Goal: Task Accomplishment & Management: Manage account settings

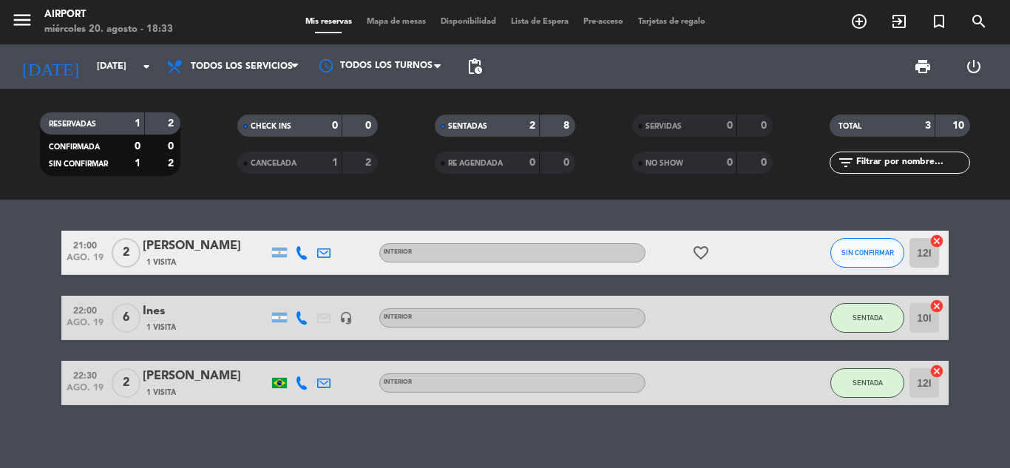
click at [834, 418] on div "21:00 [DATE] 2 [PERSON_NAME] 1 Visita INTERIOR favorite_border SIN CONFIRMAR 12…" at bounding box center [505, 334] width 1010 height 268
click at [128, 82] on div "[DATE] [DATE] arrow_drop_down" at bounding box center [85, 66] width 148 height 33
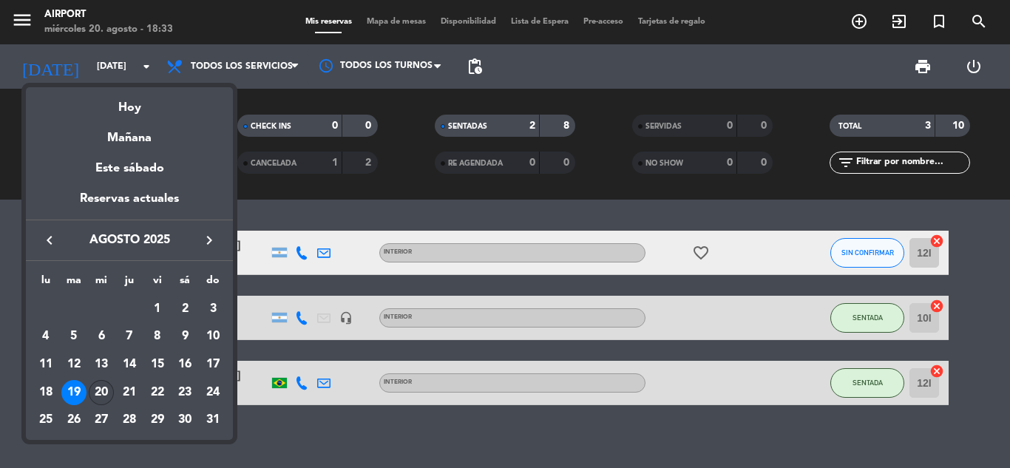
click at [98, 390] on div "20" at bounding box center [101, 392] width 25 height 25
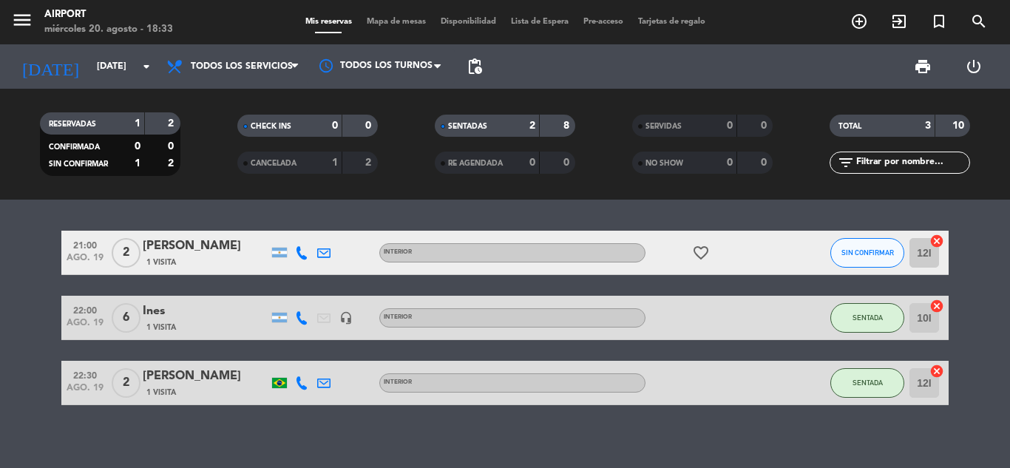
type input "mié. 20 ago."
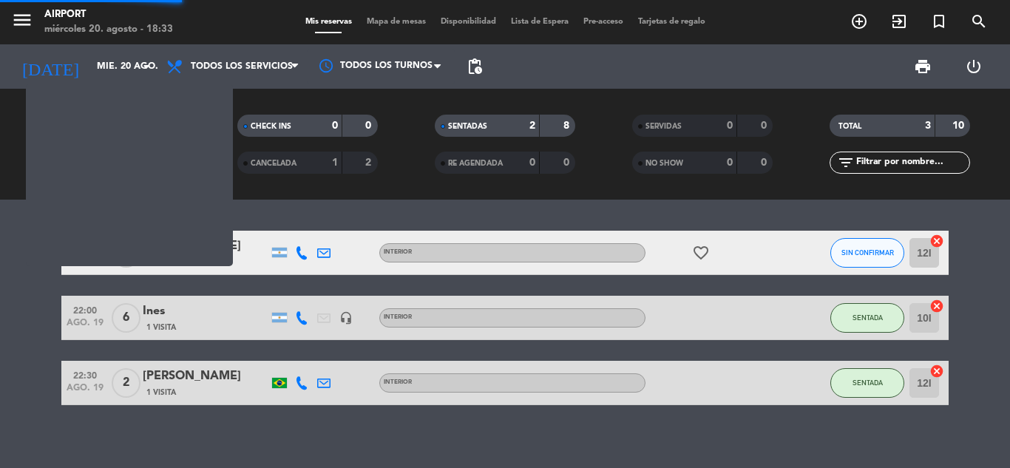
click at [98, 390] on span "ago. 19" at bounding box center [85, 391] width 37 height 17
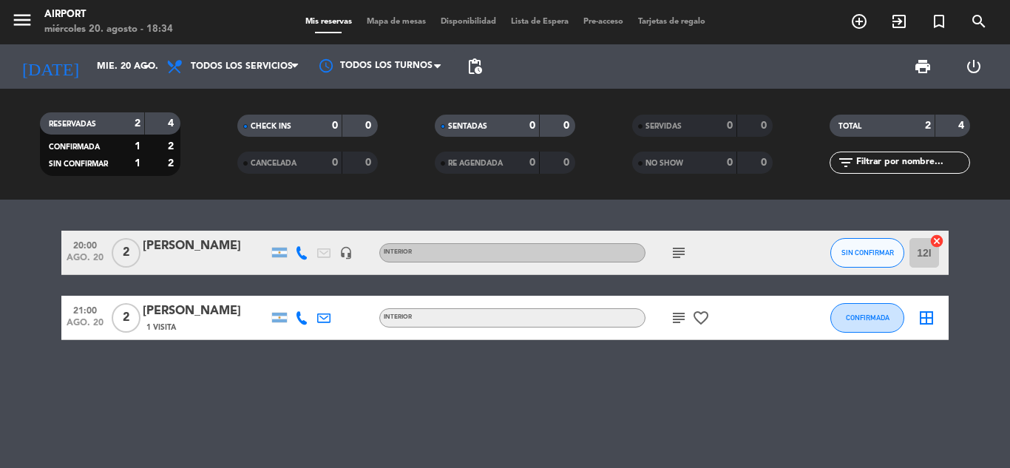
click at [302, 251] on icon at bounding box center [301, 252] width 13 height 13
click at [299, 233] on button "Copiar content_paste" at bounding box center [297, 228] width 45 height 16
click at [305, 319] on icon at bounding box center [301, 317] width 13 height 13
click at [306, 292] on span "content_paste" at bounding box center [311, 293] width 11 height 11
click at [531, 390] on div "20:00 [DATE] 2 [PERSON_NAME] headset_mic INTERIOR subject SIN CONFIRMAR 12I can…" at bounding box center [505, 334] width 1010 height 268
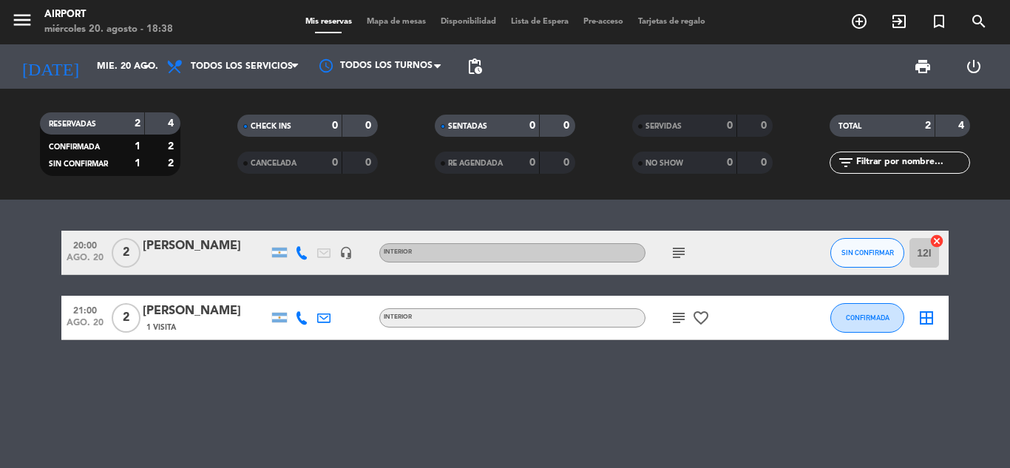
click at [674, 248] on div "subject" at bounding box center [711, 253] width 133 height 44
click at [674, 248] on icon "subject" at bounding box center [679, 253] width 18 height 18
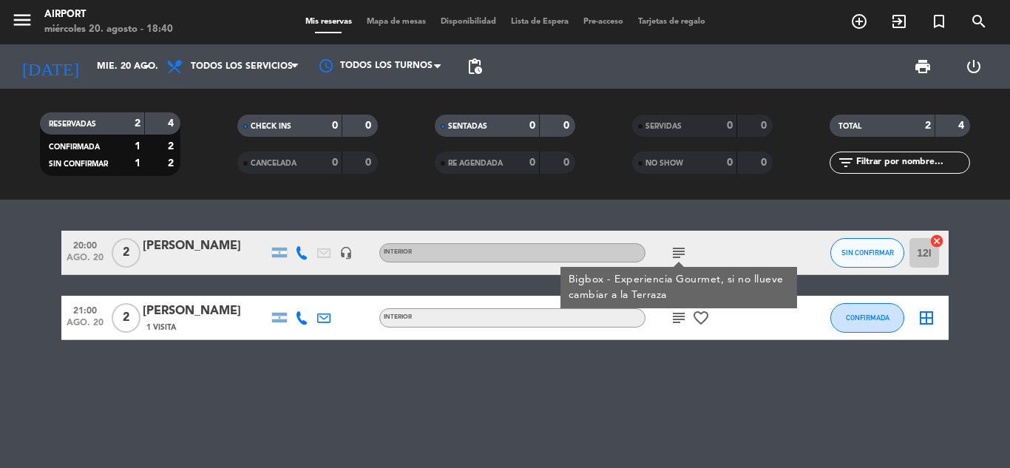
click at [535, 356] on div "20:00 [DATE] 2 [PERSON_NAME] headset_mic INTERIOR subject Bigbox - Experiencia …" at bounding box center [505, 334] width 1010 height 268
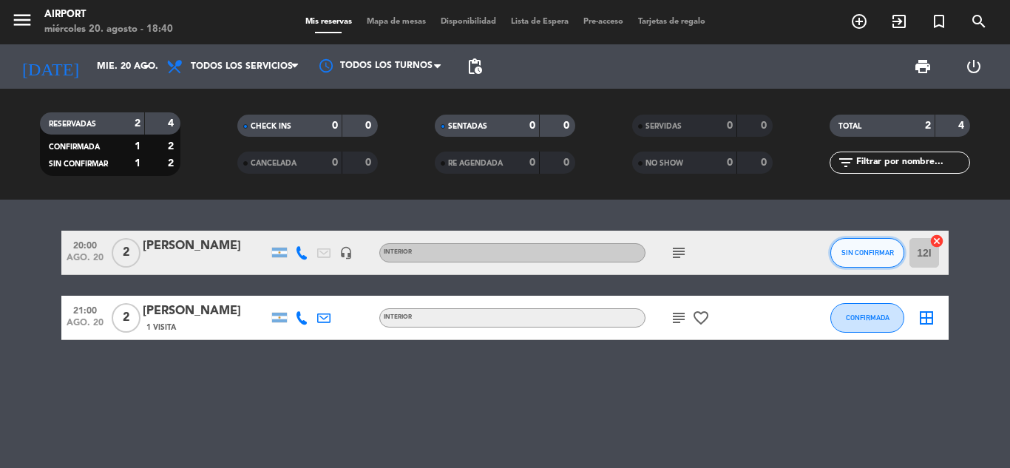
click at [881, 259] on button "SIN CONFIRMAR" at bounding box center [867, 253] width 74 height 30
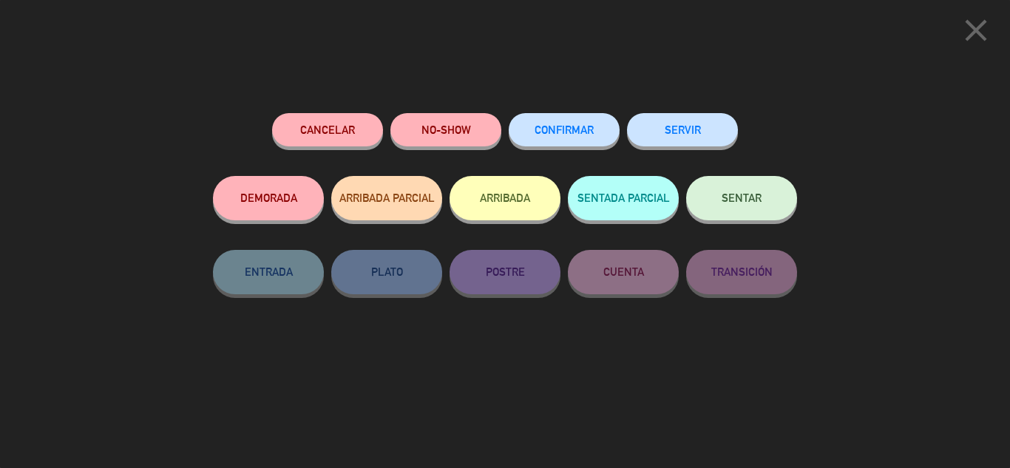
click at [589, 123] on button "CONFIRMAR" at bounding box center [564, 129] width 111 height 33
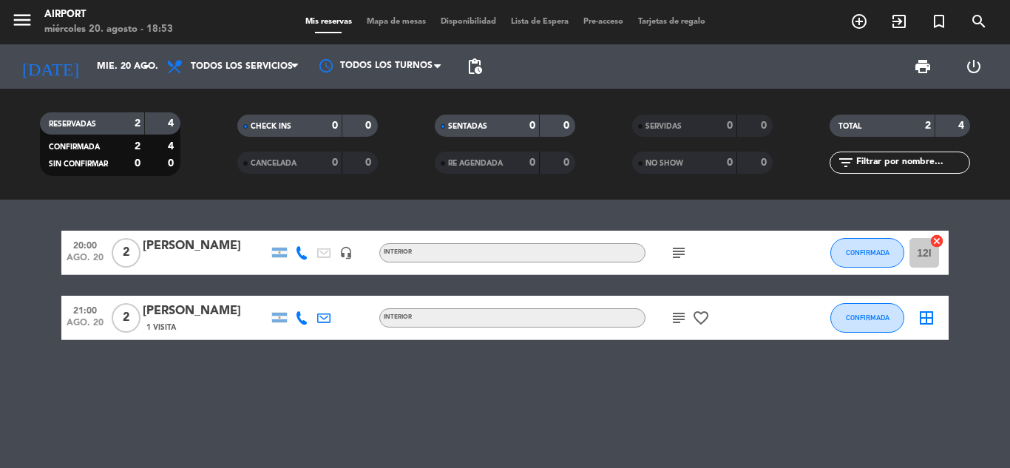
click at [376, 399] on div "20:00 [DATE] 2 [PERSON_NAME] headset_mic INTERIOR subject CONFIRMADA 12I cancel…" at bounding box center [505, 334] width 1010 height 268
click at [678, 264] on div "subject" at bounding box center [711, 253] width 133 height 44
click at [678, 261] on icon "subject" at bounding box center [679, 253] width 18 height 18
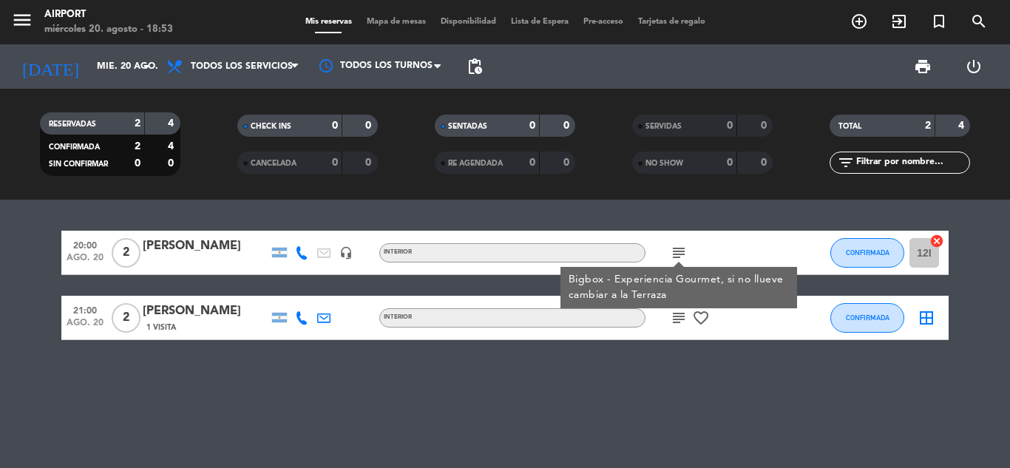
click at [607, 349] on div "20:00 [DATE] 2 [PERSON_NAME] headset_mic INTERIOR subject Bigbox - Experiencia …" at bounding box center [505, 334] width 1010 height 268
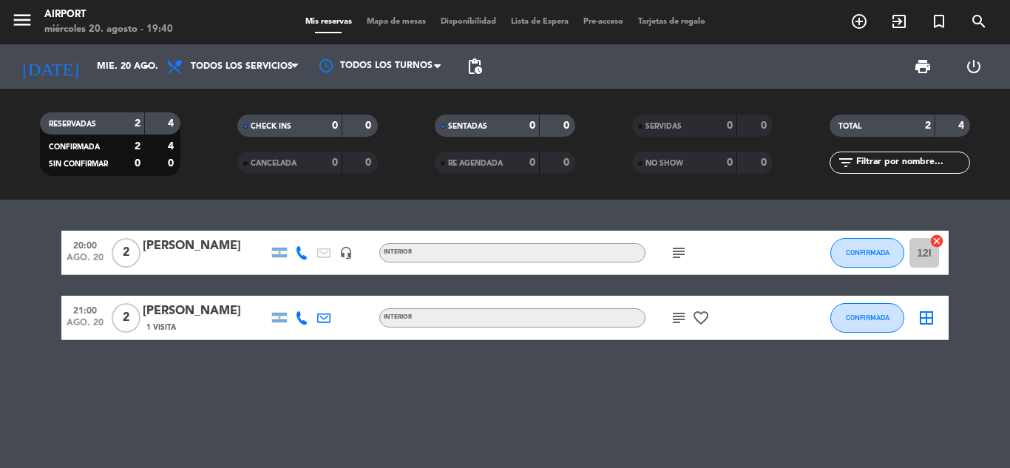
click at [682, 316] on icon "subject" at bounding box center [679, 318] width 18 height 18
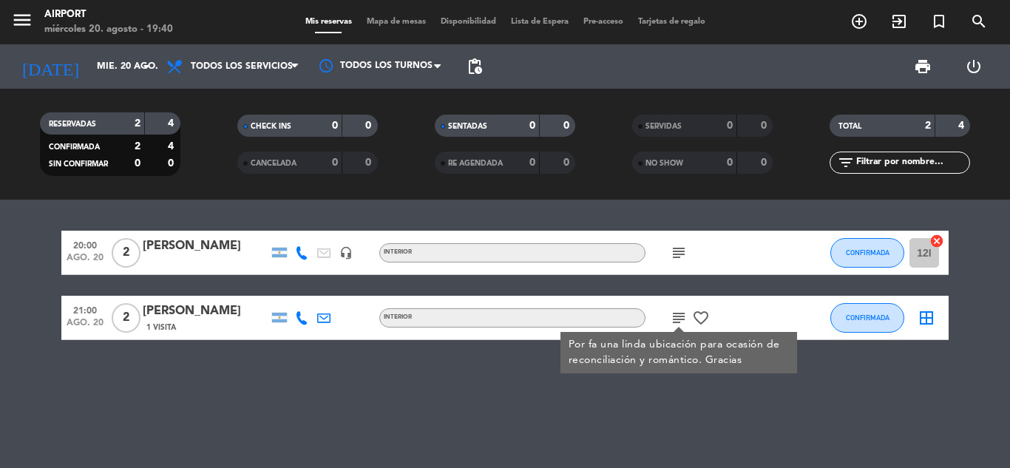
click at [325, 400] on div "20:00 [DATE] 2 [PERSON_NAME] headset_mic INTERIOR subject CONFIRMADA 12I cancel…" at bounding box center [505, 334] width 1010 height 268
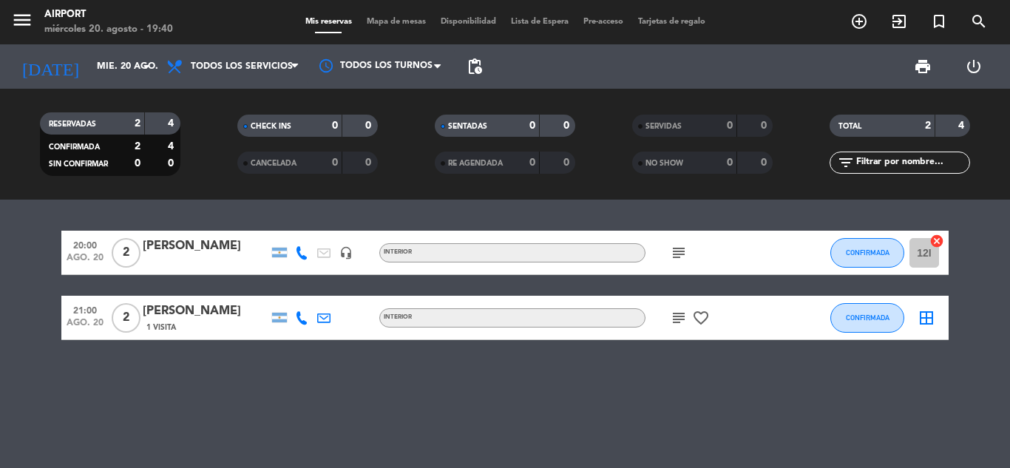
click at [685, 257] on icon "subject" at bounding box center [679, 253] width 18 height 18
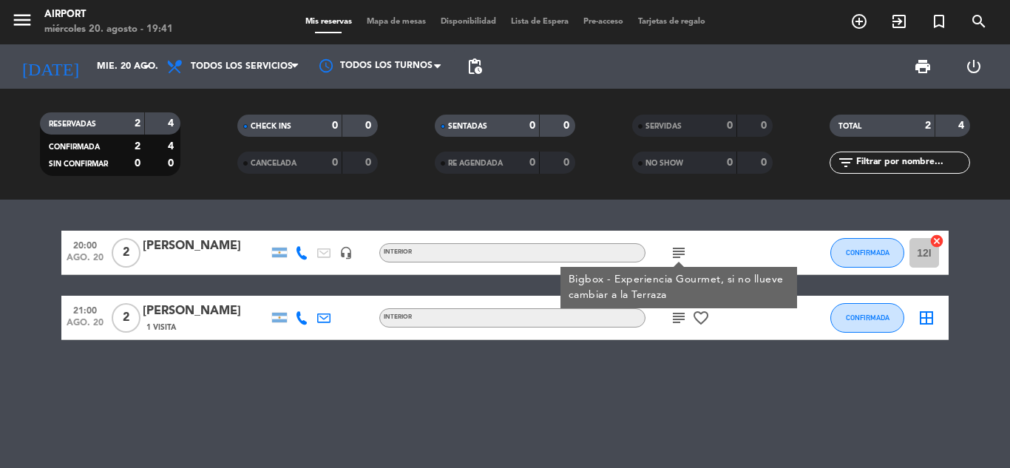
click at [631, 417] on div "20:00 [DATE] 2 [PERSON_NAME] headset_mic INTERIOR subject Bigbox - Experiencia …" at bounding box center [505, 334] width 1010 height 268
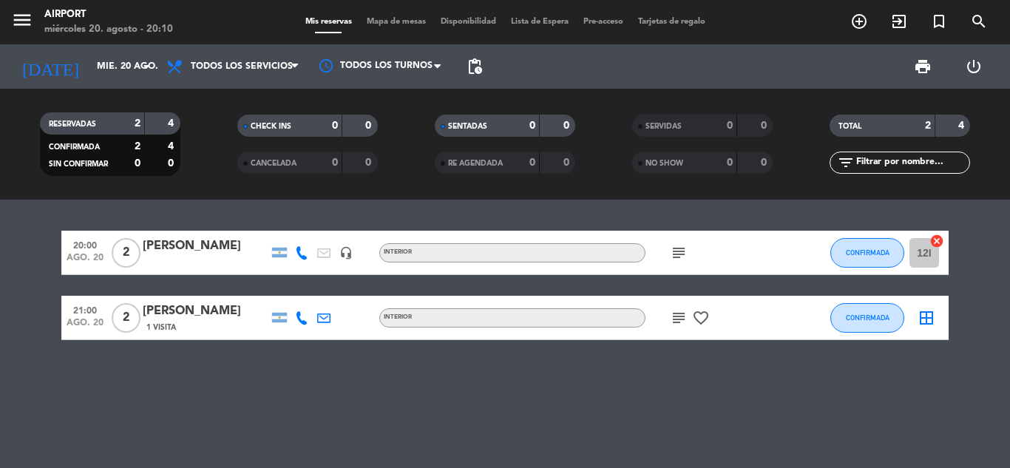
click at [274, 345] on div "20:00 [DATE] 2 [PERSON_NAME] headset_mic INTERIOR subject CONFIRMADA 12I cancel…" at bounding box center [505, 334] width 1010 height 268
click at [680, 319] on icon "subject" at bounding box center [679, 318] width 18 height 18
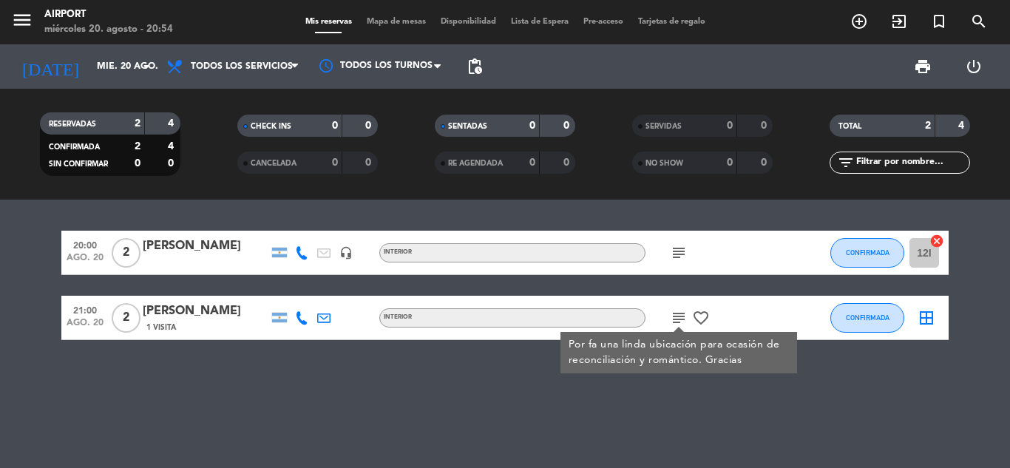
click at [611, 376] on div "20:00 [DATE] 2 [PERSON_NAME] headset_mic INTERIOR subject CONFIRMADA 12I cancel…" at bounding box center [505, 334] width 1010 height 268
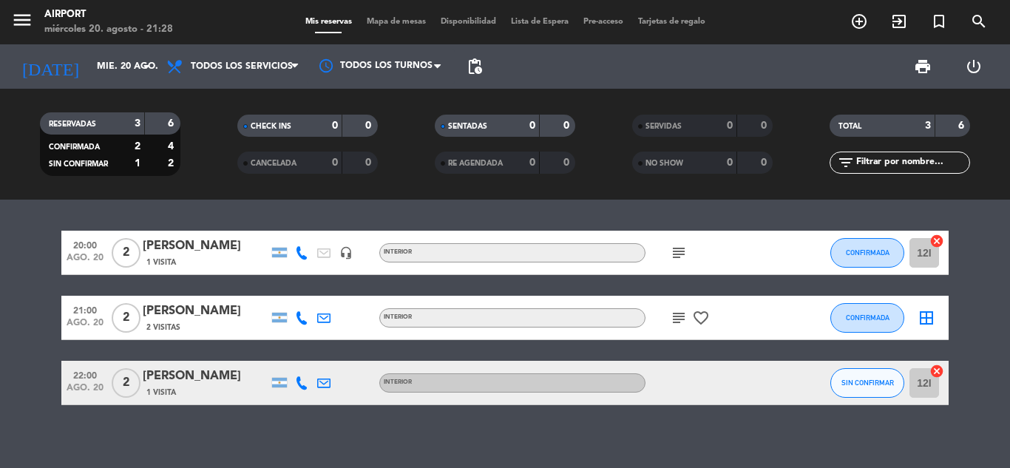
click at [302, 387] on icon at bounding box center [301, 382] width 13 height 13
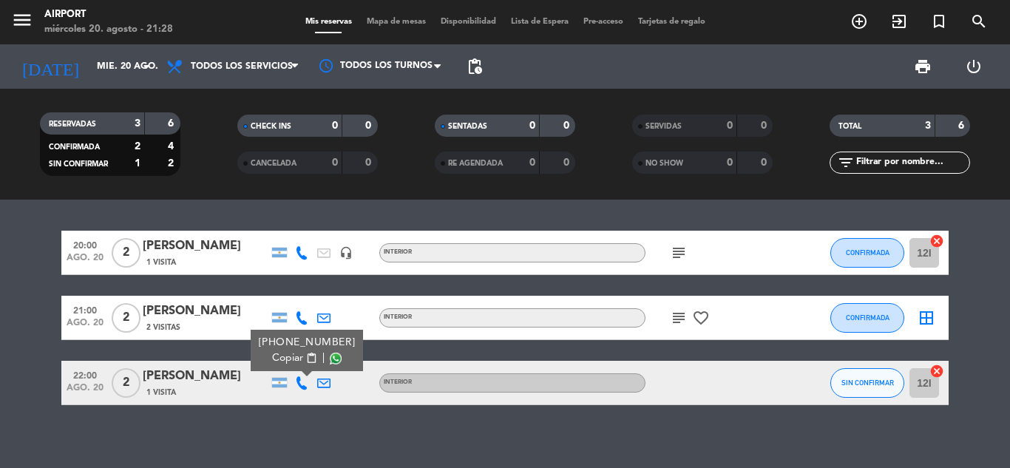
click at [306, 361] on span "content_paste" at bounding box center [311, 358] width 11 height 11
click at [22, 419] on div "20:00 [DATE] 2 [PERSON_NAME] 1 Visita headset_mic INTERIOR subject CONFIRMADA 1…" at bounding box center [505, 334] width 1010 height 268
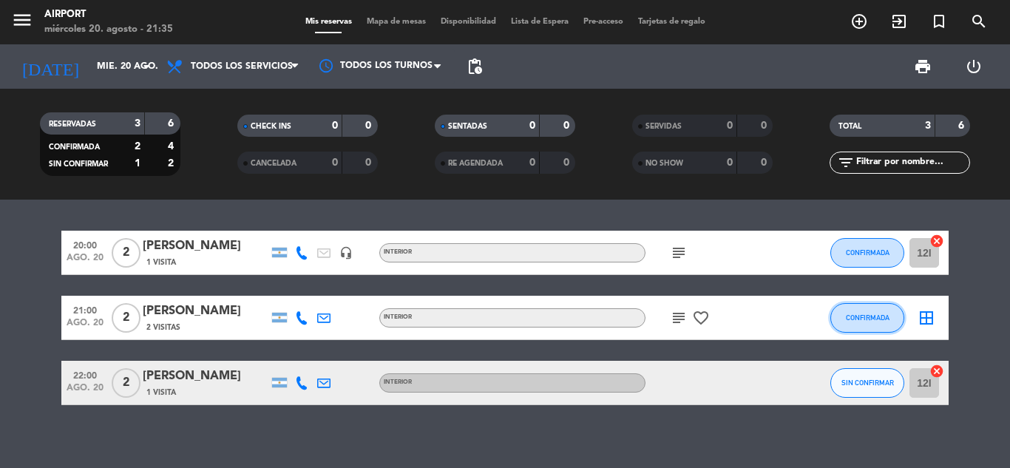
click at [868, 314] on span "CONFIRMADA" at bounding box center [868, 317] width 44 height 8
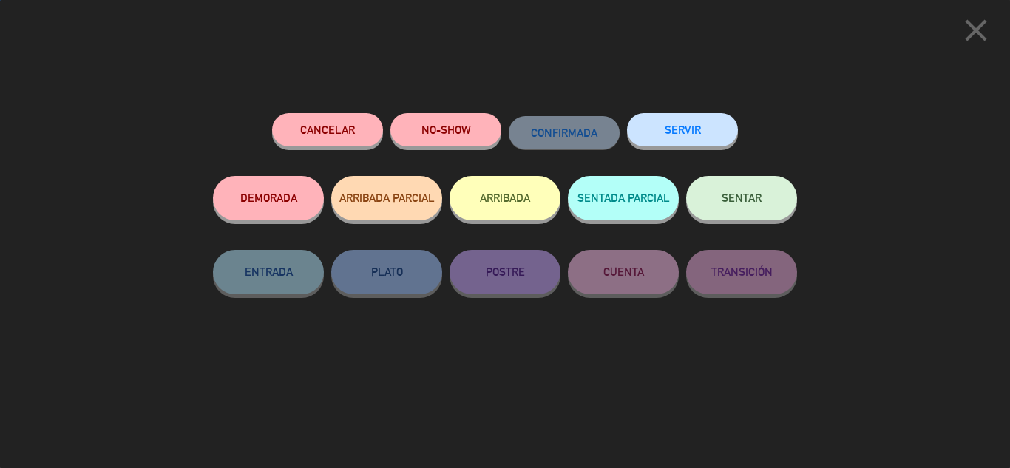
click at [769, 200] on button "SENTAR" at bounding box center [741, 198] width 111 height 44
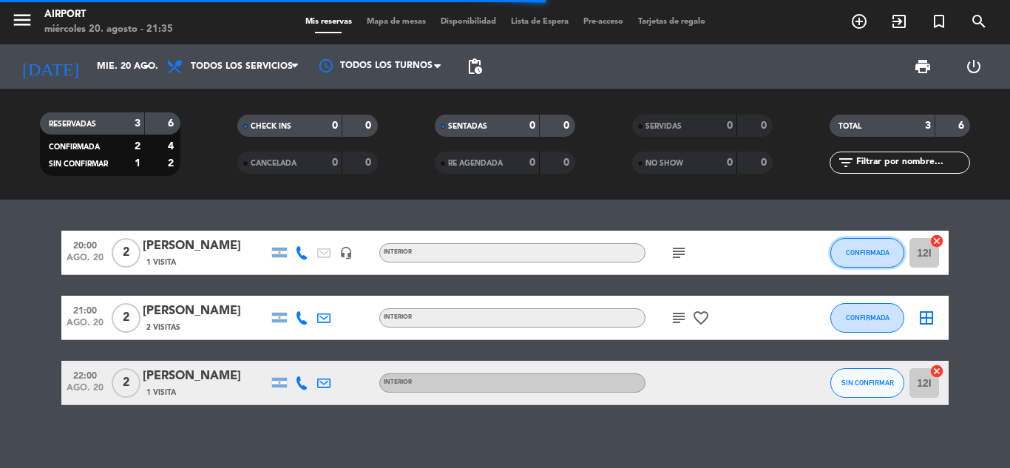
click at [871, 248] on button "CONFIRMADA" at bounding box center [867, 253] width 74 height 30
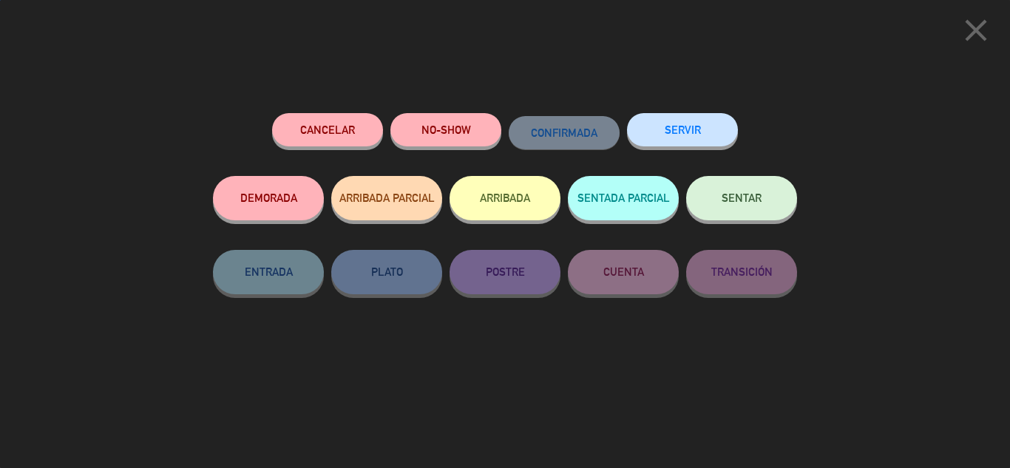
click at [779, 210] on button "SENTAR" at bounding box center [741, 198] width 111 height 44
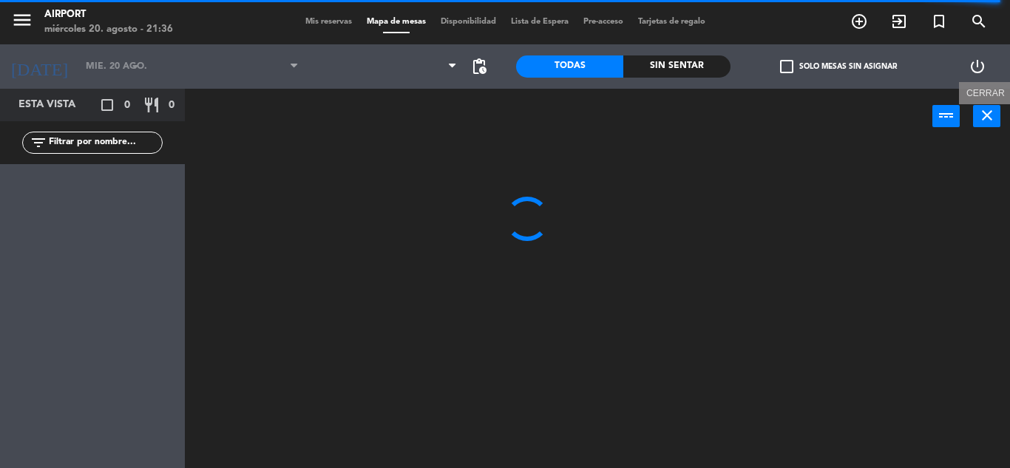
click at [999, 112] on button "close" at bounding box center [986, 116] width 27 height 22
